Goal: Information Seeking & Learning: Check status

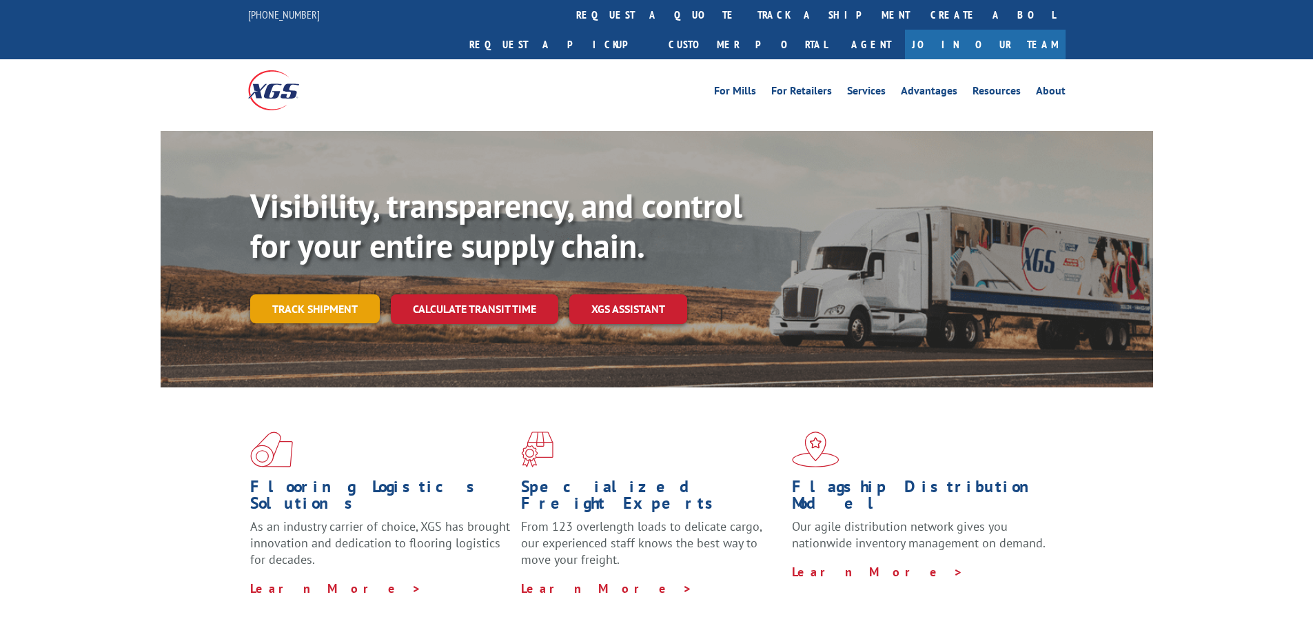
click at [332, 294] on link "Track shipment" at bounding box center [315, 308] width 130 height 29
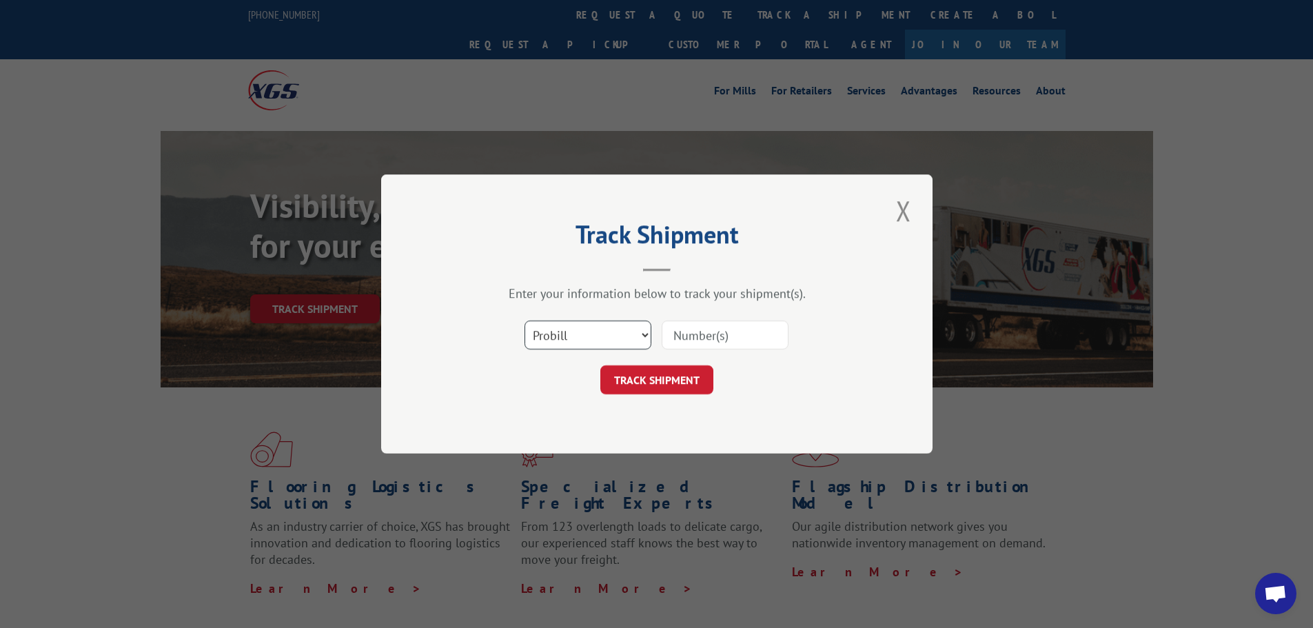
click at [596, 338] on select "Select category... Probill BOL PO" at bounding box center [588, 335] width 127 height 29
click at [525, 321] on select "Select category... Probill BOL PO" at bounding box center [588, 335] width 127 height 29
click at [564, 334] on select "Select category... Probill BOL PO" at bounding box center [588, 335] width 127 height 29
select select "bol"
click at [525, 321] on select "Select category... Probill BOL PO" at bounding box center [588, 335] width 127 height 29
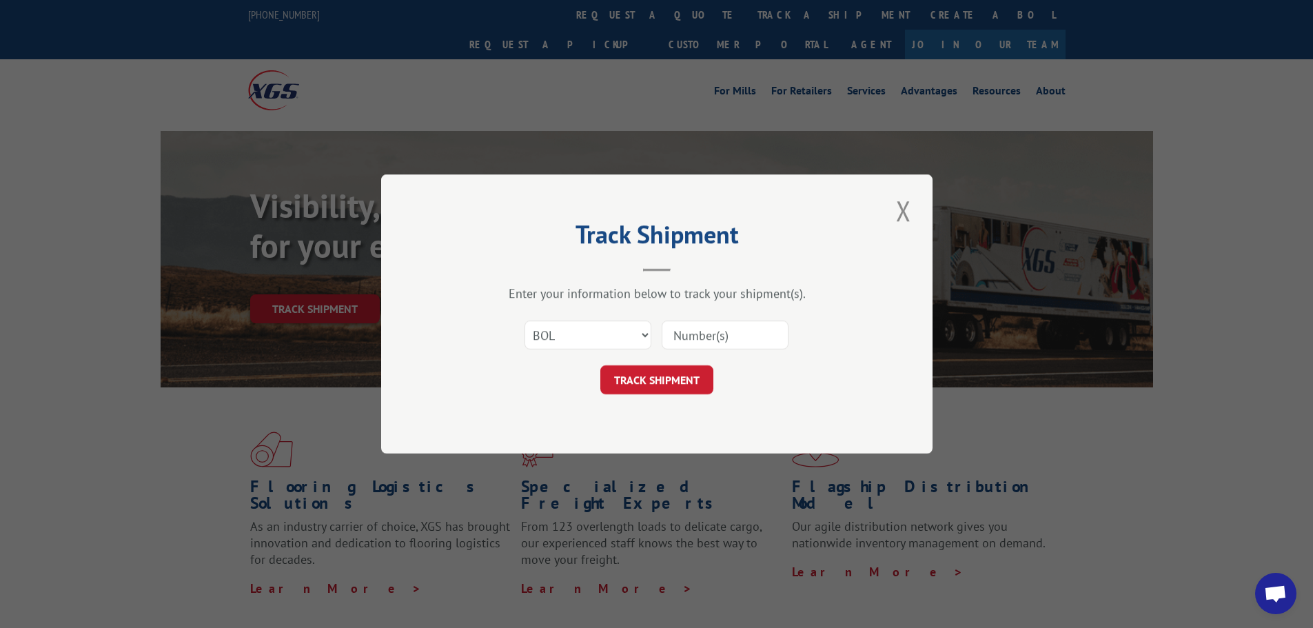
click at [682, 341] on input at bounding box center [725, 335] width 127 height 29
paste input "452835"
type input "452835"
click at [676, 374] on button "TRACK SHIPMENT" at bounding box center [656, 379] width 113 height 29
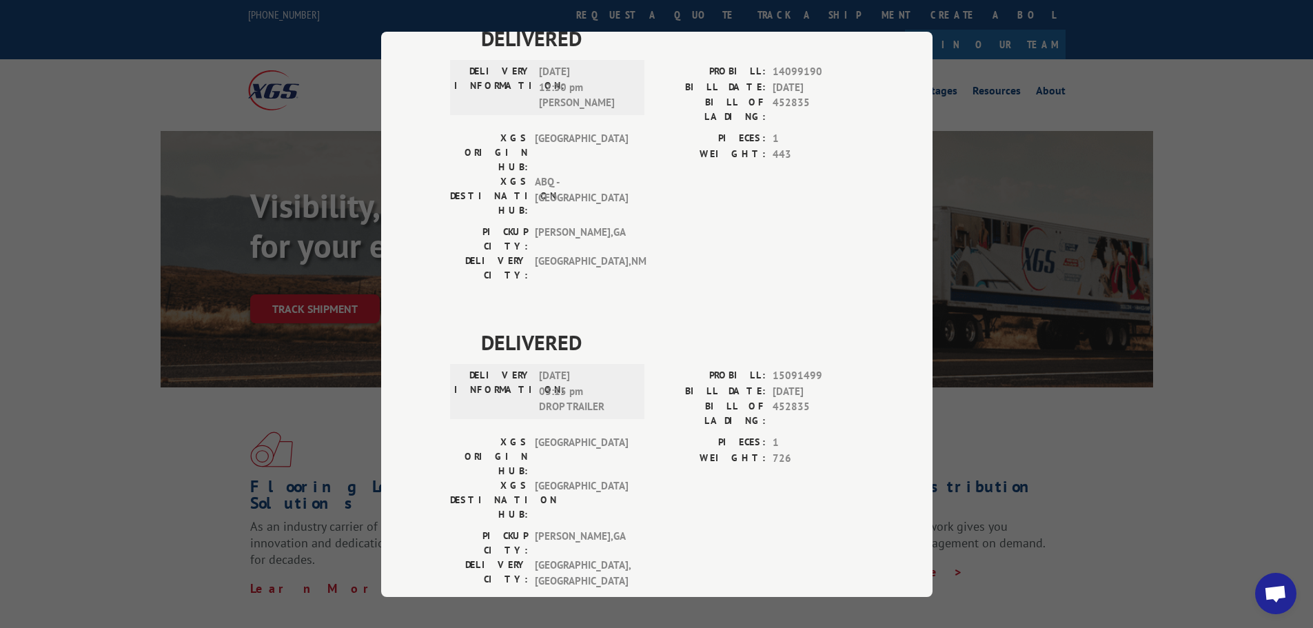
scroll to position [1379, 0]
